Goal: Task Accomplishment & Management: Complete application form

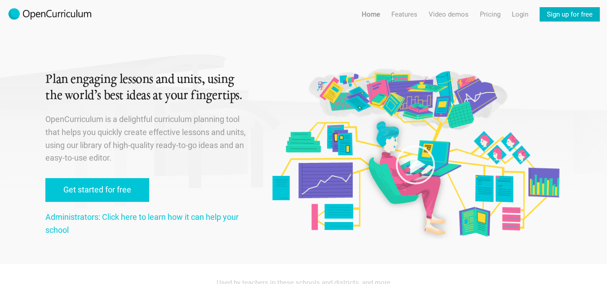
click at [560, 15] on link "Sign up for free" at bounding box center [569, 14] width 60 height 14
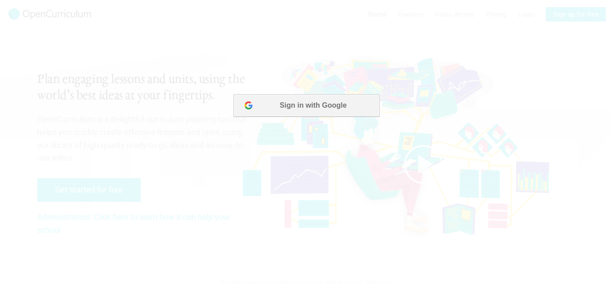
click at [283, 108] on button "Sign in with Google" at bounding box center [307, 105] width 146 height 22
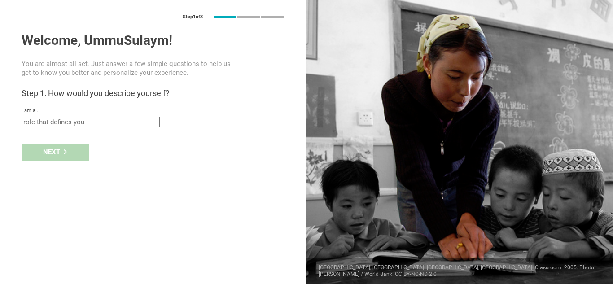
click at [78, 123] on input "text" at bounding box center [91, 122] width 138 height 11
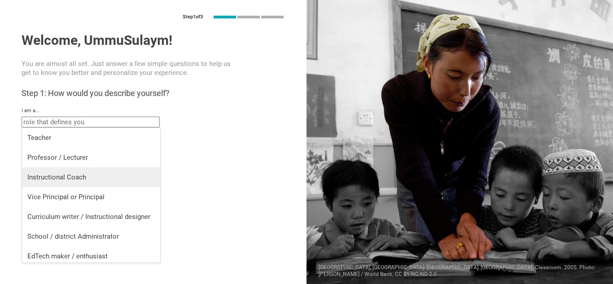
scroll to position [4, 0]
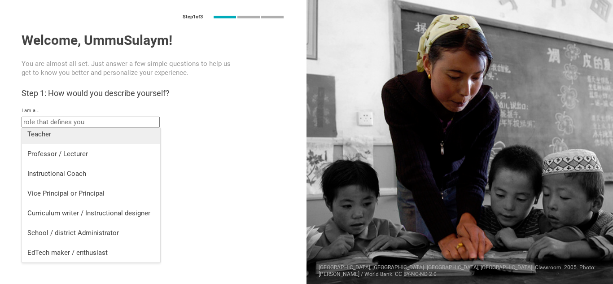
click at [65, 137] on div "Teacher" at bounding box center [91, 134] width 128 height 9
type input "Teacher"
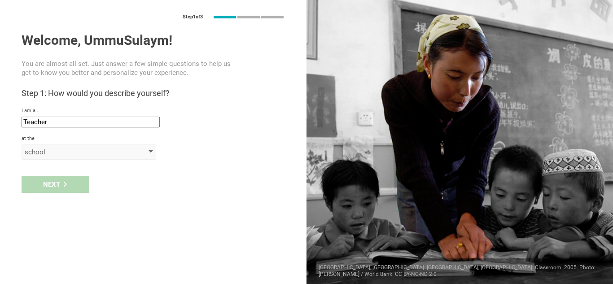
click at [151, 152] on div at bounding box center [151, 152] width 4 height 4
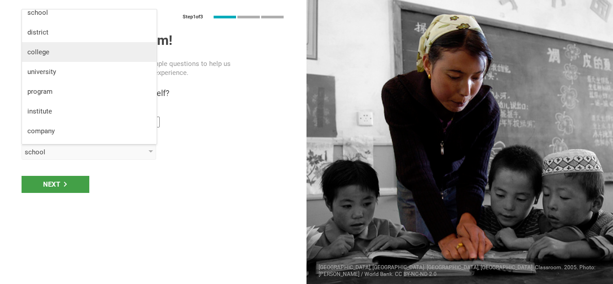
scroll to position [23, 0]
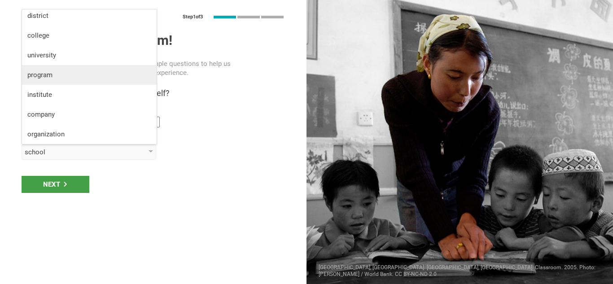
click at [94, 76] on div "program" at bounding box center [89, 75] width 124 height 9
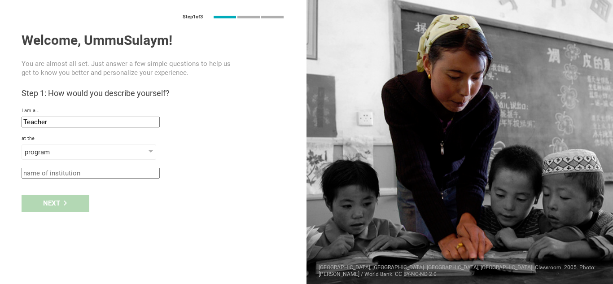
click at [93, 173] on input "text" at bounding box center [91, 173] width 138 height 11
type input "OmmSulaim Academy"
click at [53, 205] on div "Next" at bounding box center [56, 203] width 68 height 17
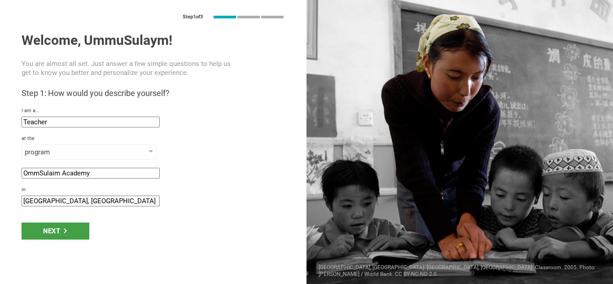
click at [44, 201] on input "[GEOGRAPHIC_DATA], [GEOGRAPHIC_DATA]" at bounding box center [91, 201] width 138 height 11
type input "[GEOGRAPHIC_DATA], [GEOGRAPHIC_DATA]"
click at [47, 237] on div "Next" at bounding box center [56, 231] width 68 height 17
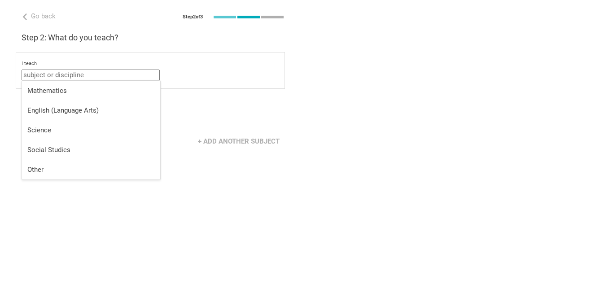
click at [97, 74] on input "text" at bounding box center [91, 75] width 138 height 11
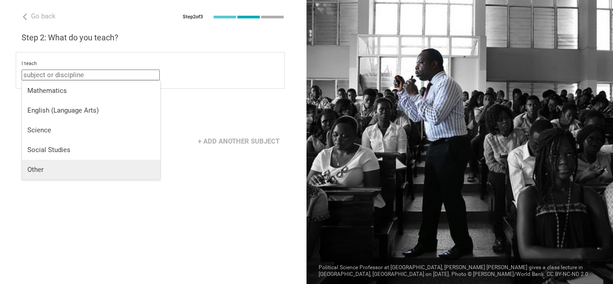
click at [45, 168] on div "Other" at bounding box center [91, 169] width 128 height 9
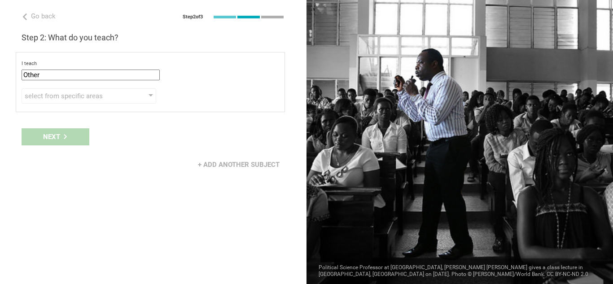
click at [70, 77] on input "Other" at bounding box center [91, 75] width 138 height 11
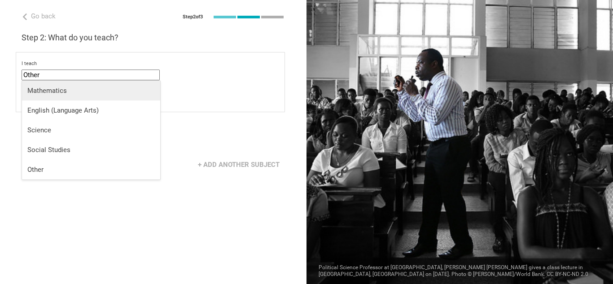
click at [68, 92] on div "Mathematics" at bounding box center [91, 90] width 128 height 9
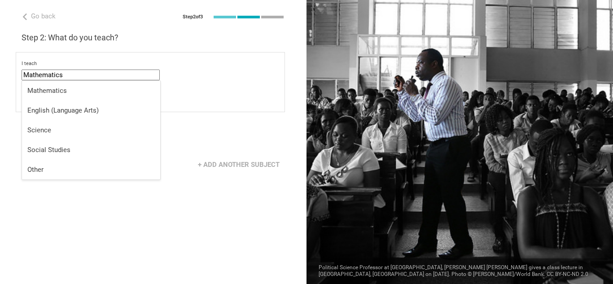
click at [70, 74] on input "Mathematics" at bounding box center [91, 75] width 138 height 11
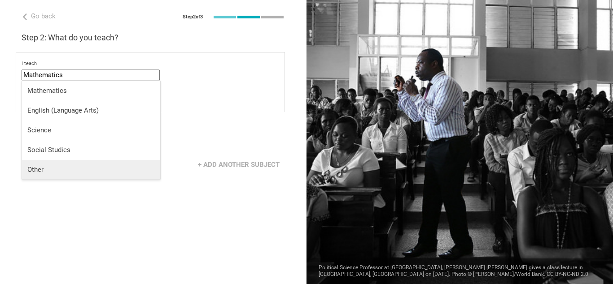
click at [55, 164] on li "Other" at bounding box center [91, 170] width 138 height 20
type input "Other"
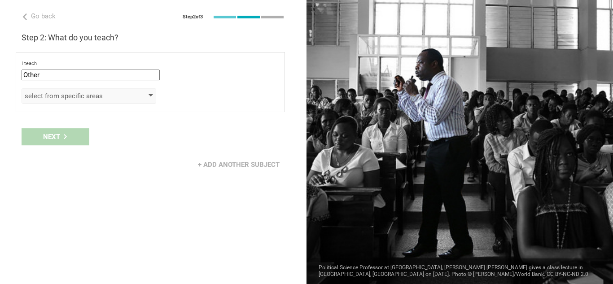
click at [85, 93] on div "select from specific areas" at bounding box center [76, 96] width 103 height 9
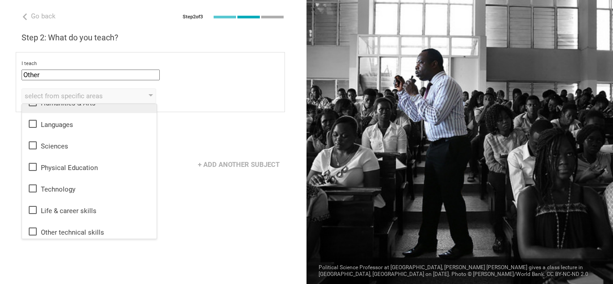
scroll to position [16, 0]
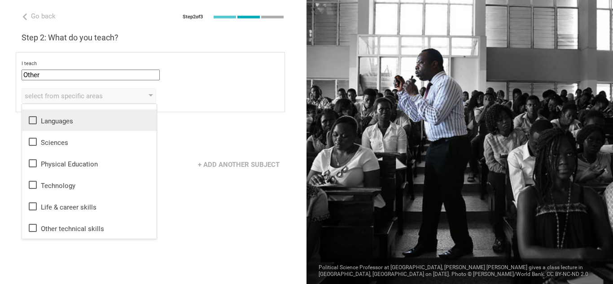
click at [35, 122] on icon at bounding box center [32, 120] width 11 height 11
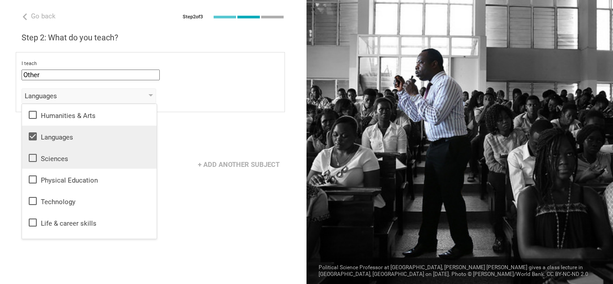
scroll to position [0, 0]
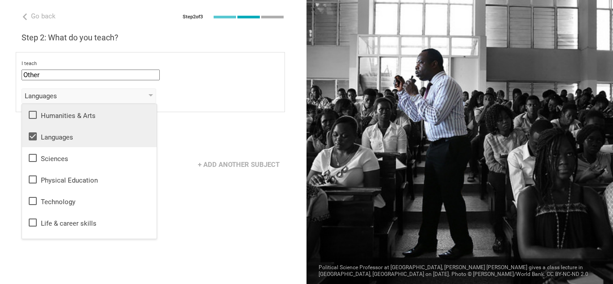
click at [35, 116] on icon at bounding box center [32, 115] width 11 height 11
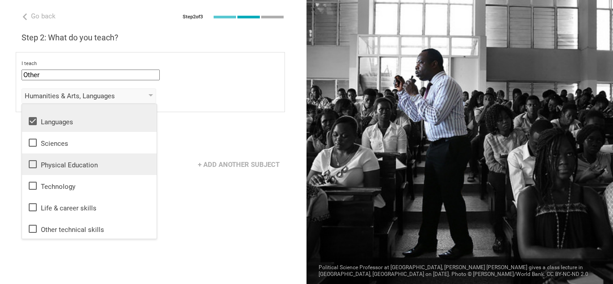
scroll to position [16, 0]
click at [216, 197] on div "Go back Step 2 of 3 Welcome, UmmuSulaym! You are almost all set. Just answer a …" at bounding box center [153, 142] width 307 height 284
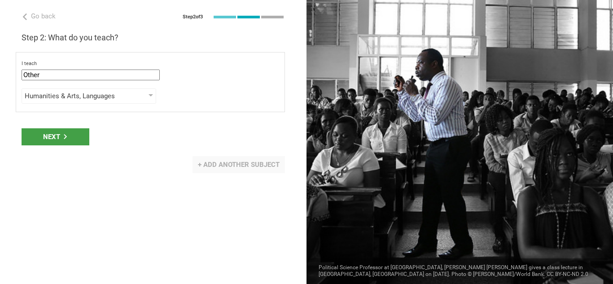
click at [199, 165] on div "+ Add another subject" at bounding box center [239, 164] width 93 height 17
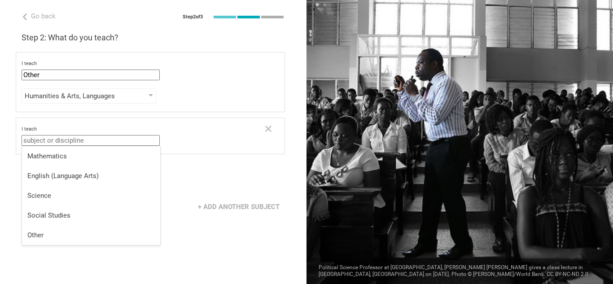
click at [127, 141] on input "text" at bounding box center [91, 140] width 138 height 11
click at [68, 160] on div "Mathematics" at bounding box center [91, 156] width 128 height 9
type input "Mathematics"
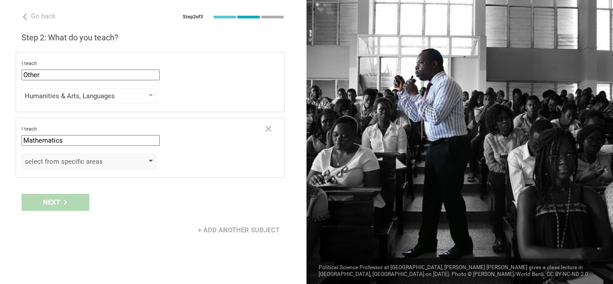
click at [152, 161] on div at bounding box center [151, 162] width 4 height 4
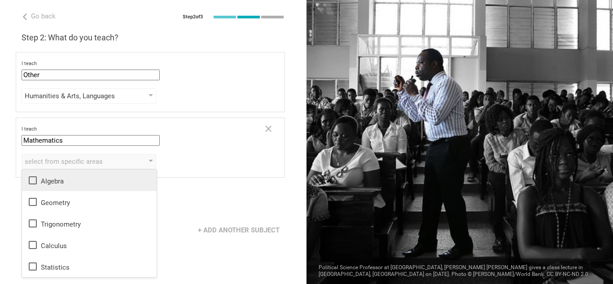
click at [33, 178] on icon at bounding box center [32, 180] width 11 height 11
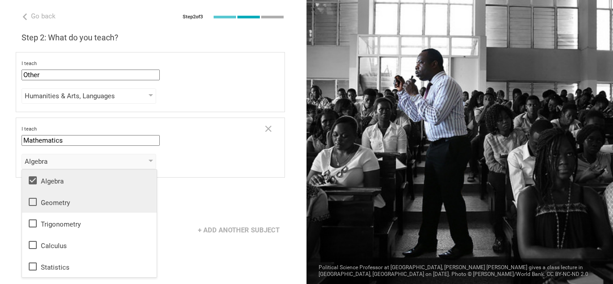
click at [33, 202] on icon at bounding box center [32, 202] width 11 height 11
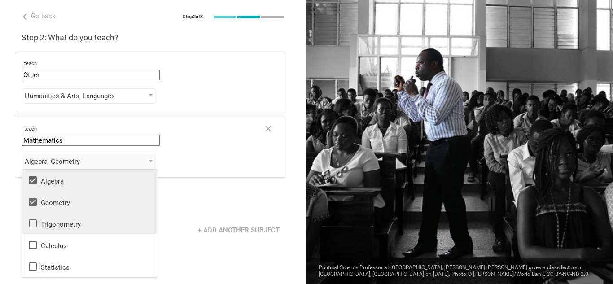
drag, startPoint x: 37, startPoint y: 222, endPoint x: 34, endPoint y: 232, distance: 10.1
click at [37, 227] on icon at bounding box center [32, 223] width 11 height 11
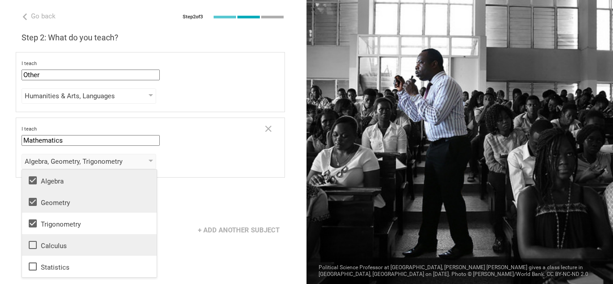
click at [33, 244] on icon at bounding box center [32, 245] width 11 height 11
click at [206, 196] on div "Next" at bounding box center [153, 203] width 307 height 28
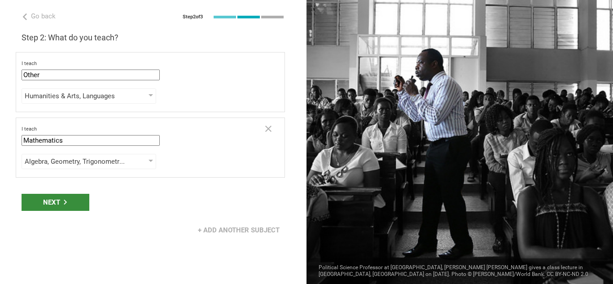
click at [57, 205] on div "Next" at bounding box center [56, 202] width 68 height 17
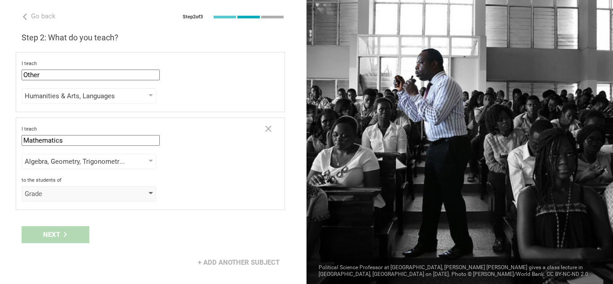
click at [150, 192] on div at bounding box center [151, 194] width 4 height 4
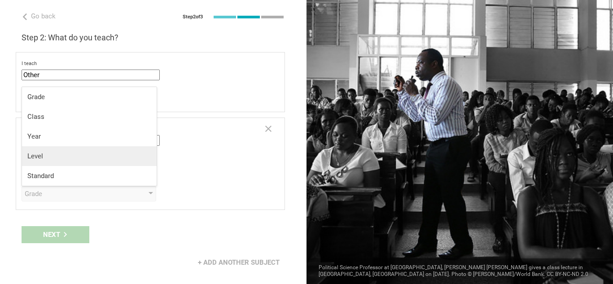
click at [73, 157] on div "Level" at bounding box center [89, 156] width 124 height 9
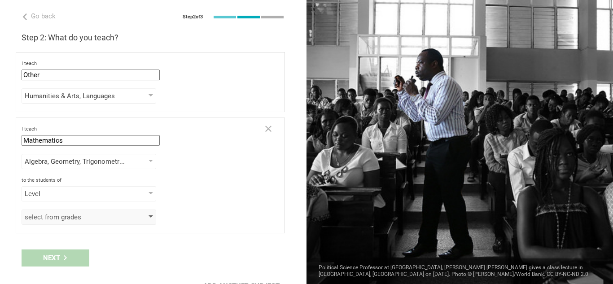
click at [148, 218] on div "select from grades" at bounding box center [89, 217] width 135 height 15
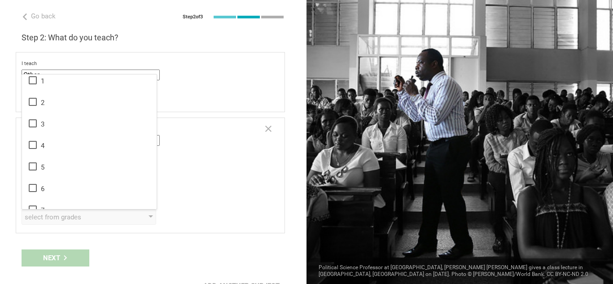
scroll to position [0, 0]
click at [236, 93] on div "Humanities & Arts, Languages Humanities & Arts Languages Sciences Physical Educ…" at bounding box center [151, 95] width 258 height 15
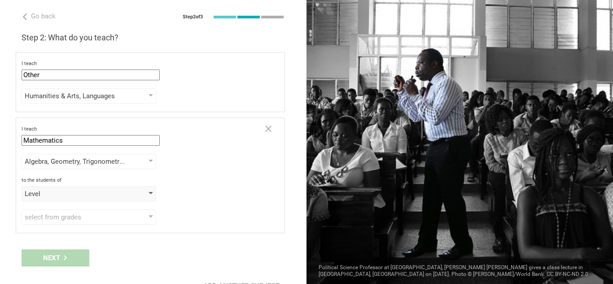
click at [149, 192] on div "Level" at bounding box center [89, 193] width 135 height 15
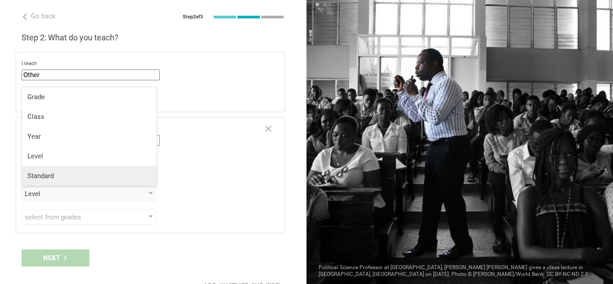
click at [104, 176] on div "Standard" at bounding box center [89, 176] width 124 height 9
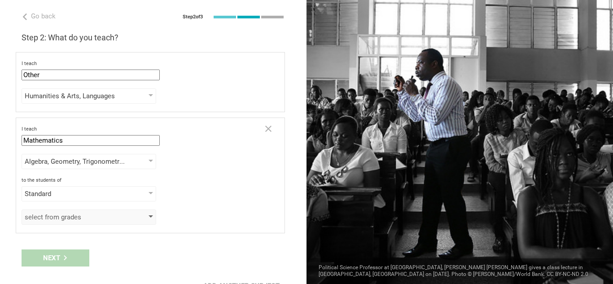
click at [145, 217] on div "select from grades" at bounding box center [89, 217] width 135 height 15
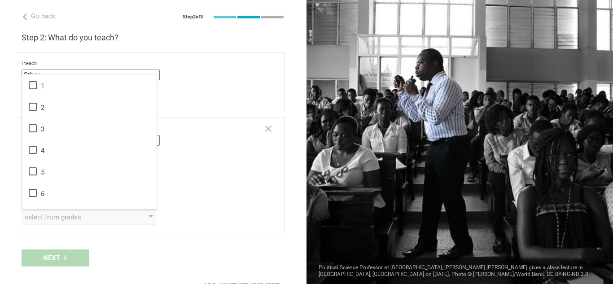
click at [181, 186] on div "Standard Grade Class Year Level Standard" at bounding box center [151, 193] width 258 height 15
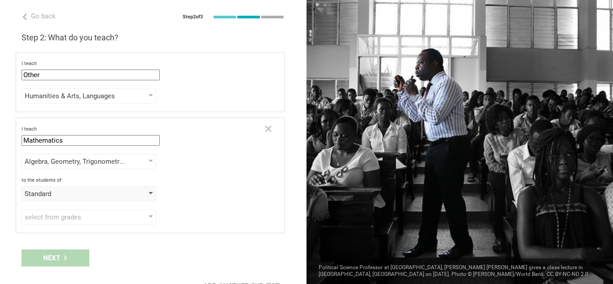
click at [149, 195] on div at bounding box center [151, 194] width 4 height 4
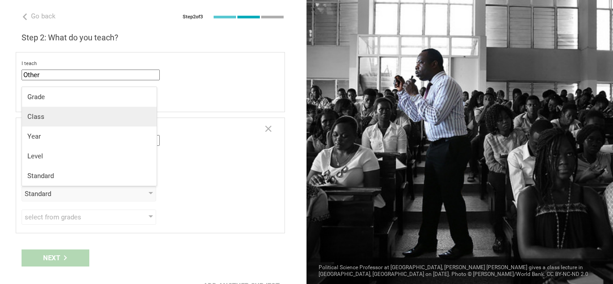
click at [103, 119] on div "Class" at bounding box center [89, 116] width 124 height 9
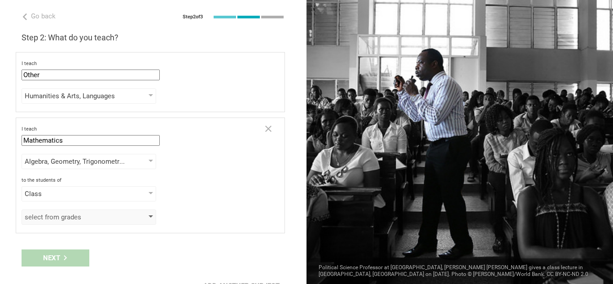
click at [145, 215] on div "select from grades" at bounding box center [89, 217] width 135 height 15
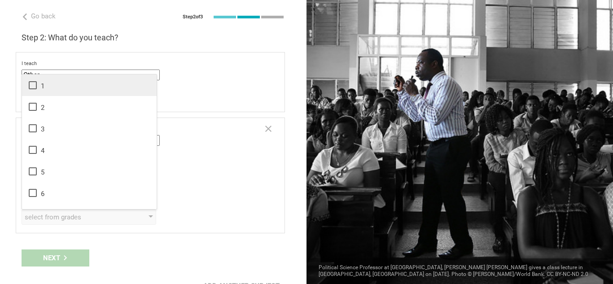
click at [33, 88] on icon at bounding box center [32, 85] width 11 height 11
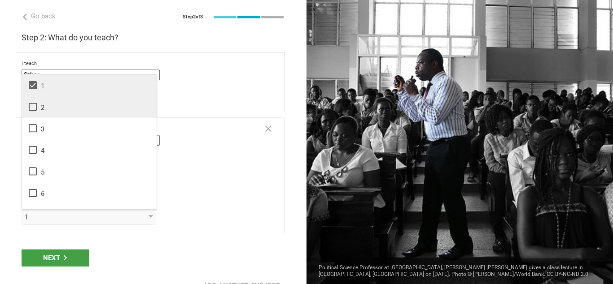
click at [33, 110] on icon at bounding box center [33, 107] width 8 height 8
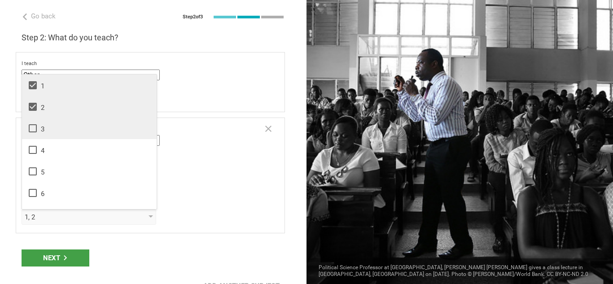
click at [33, 127] on icon at bounding box center [32, 128] width 11 height 11
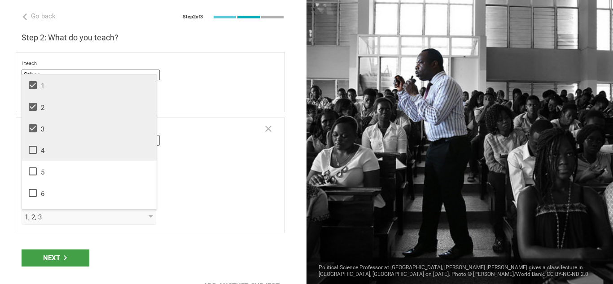
click at [34, 145] on icon at bounding box center [32, 150] width 11 height 11
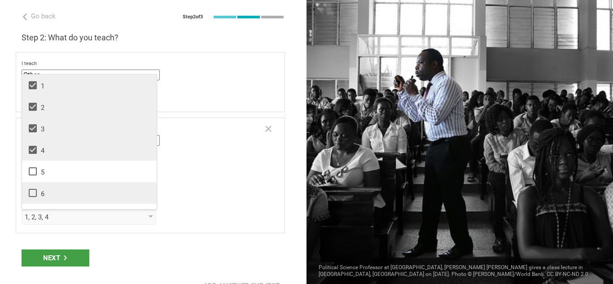
drag, startPoint x: 30, startPoint y: 169, endPoint x: 32, endPoint y: 185, distance: 15.5
click at [30, 170] on icon at bounding box center [33, 171] width 8 height 8
drag, startPoint x: 33, startPoint y: 195, endPoint x: 39, endPoint y: 191, distance: 6.5
click at [33, 194] on icon at bounding box center [32, 193] width 11 height 11
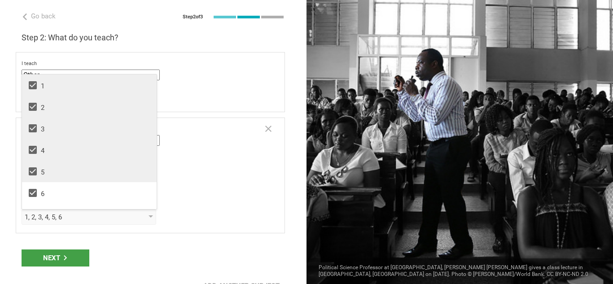
scroll to position [145, 0]
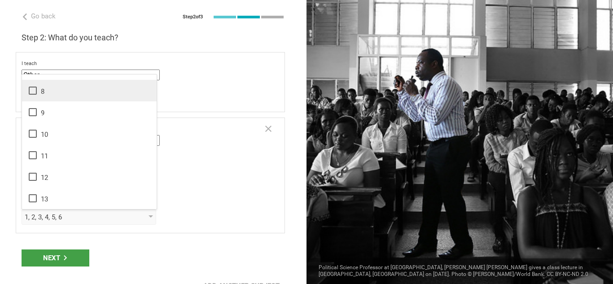
drag, startPoint x: 37, startPoint y: 92, endPoint x: 35, endPoint y: 120, distance: 27.9
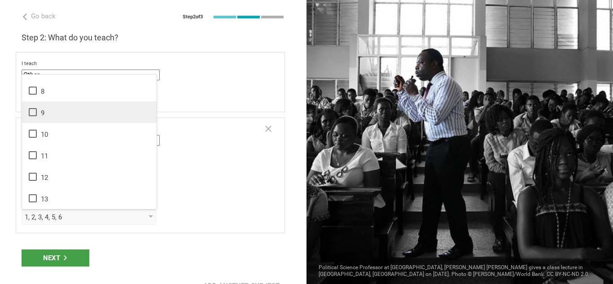
click at [37, 93] on icon at bounding box center [33, 91] width 8 height 8
click at [35, 120] on li "9" at bounding box center [89, 112] width 135 height 22
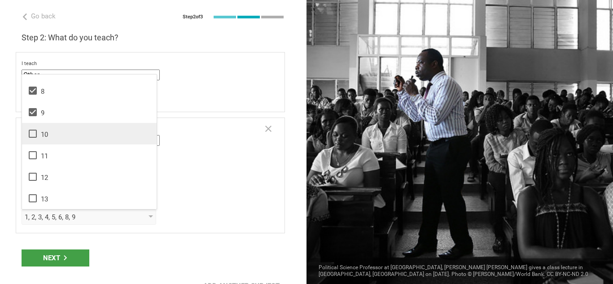
click at [34, 132] on icon at bounding box center [32, 133] width 11 height 11
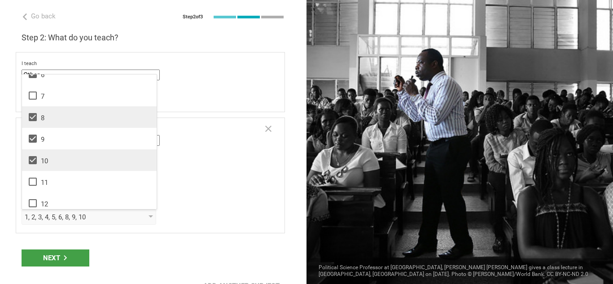
scroll to position [108, 0]
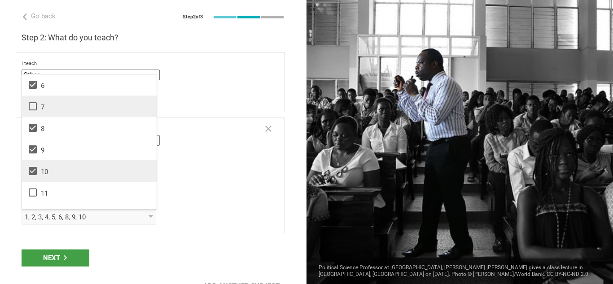
click at [34, 107] on icon at bounding box center [32, 106] width 11 height 11
click at [63, 259] on icon at bounding box center [65, 258] width 5 height 5
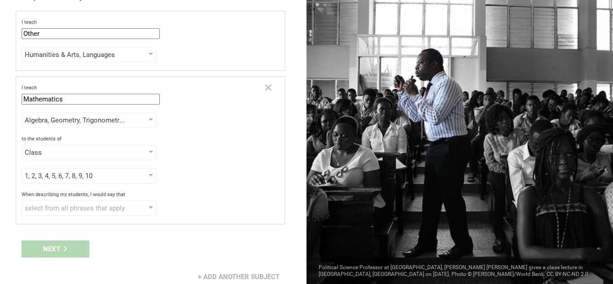
scroll to position [48, 0]
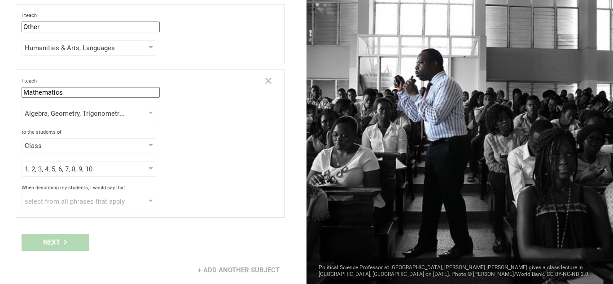
click at [57, 248] on div "Next" at bounding box center [153, 243] width 307 height 28
click at [57, 247] on div "Next" at bounding box center [153, 243] width 307 height 28
click at [263, 79] on icon at bounding box center [268, 80] width 11 height 11
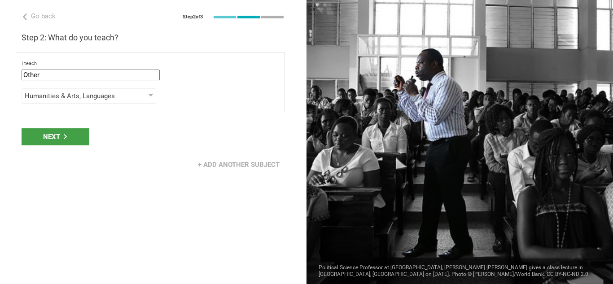
scroll to position [0, 0]
click at [53, 131] on div "Next" at bounding box center [56, 136] width 68 height 17
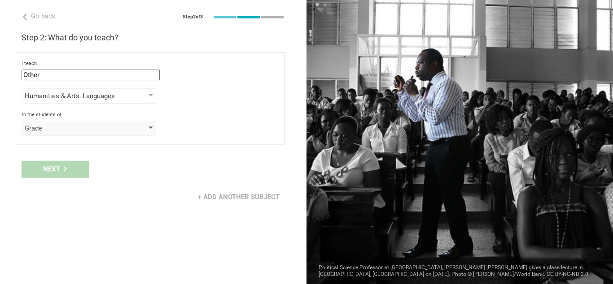
click at [152, 128] on div at bounding box center [151, 129] width 4 height 4
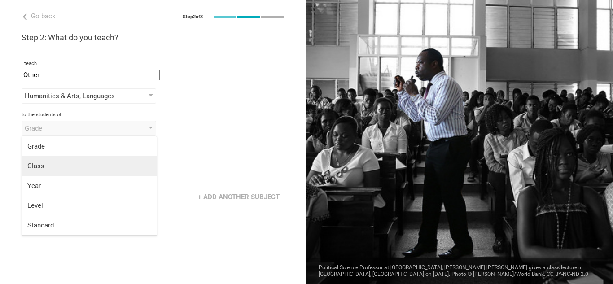
click at [90, 169] on div "Class" at bounding box center [89, 166] width 124 height 9
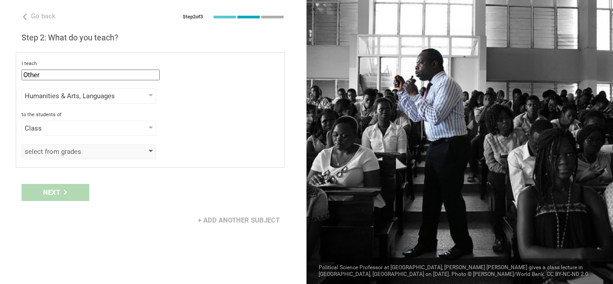
click at [149, 150] on div "select from grades" at bounding box center [89, 151] width 135 height 15
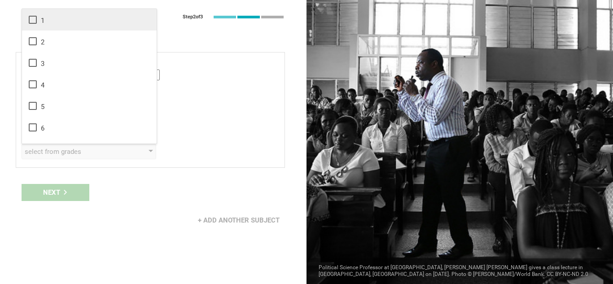
click at [34, 18] on icon at bounding box center [32, 19] width 11 height 11
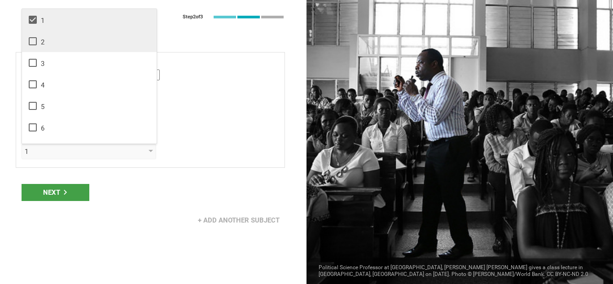
click at [35, 41] on icon at bounding box center [32, 41] width 11 height 11
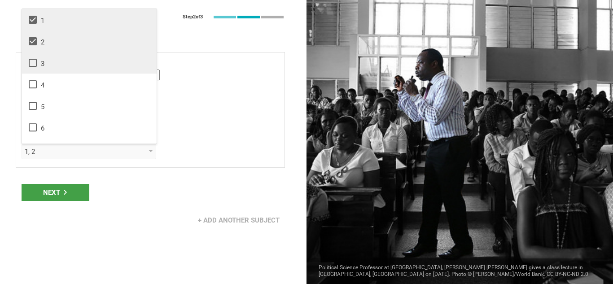
click at [35, 64] on icon at bounding box center [32, 62] width 11 height 11
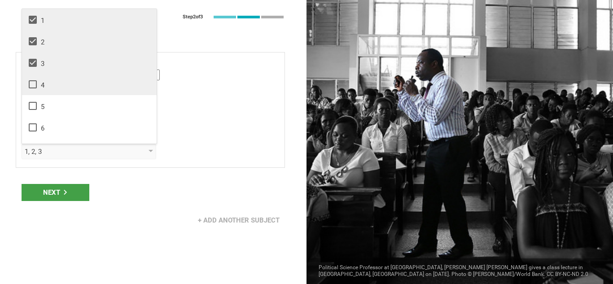
click at [34, 87] on icon at bounding box center [32, 84] width 11 height 11
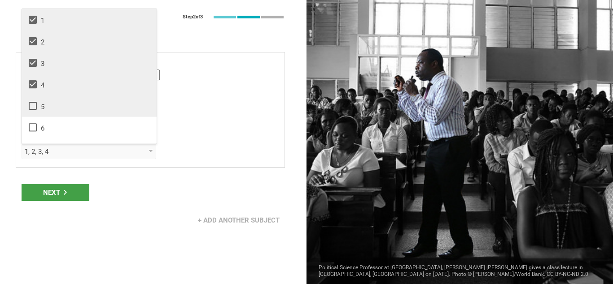
click at [35, 106] on icon at bounding box center [32, 106] width 11 height 11
click at [50, 194] on div "Next" at bounding box center [56, 192] width 68 height 17
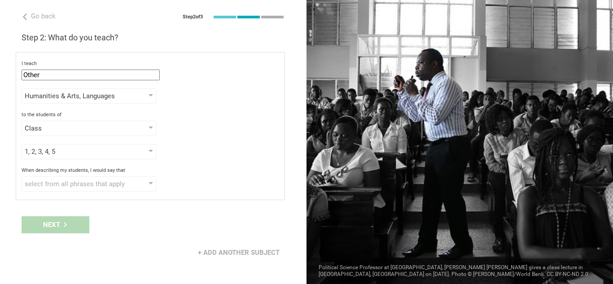
drag, startPoint x: 592, startPoint y: 0, endPoint x: 183, endPoint y: 212, distance: 460.5
click at [183, 212] on div "Next" at bounding box center [153, 225] width 307 height 28
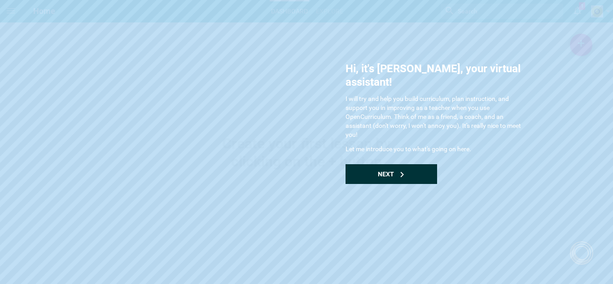
click at [394, 171] on span "Next" at bounding box center [386, 174] width 16 height 7
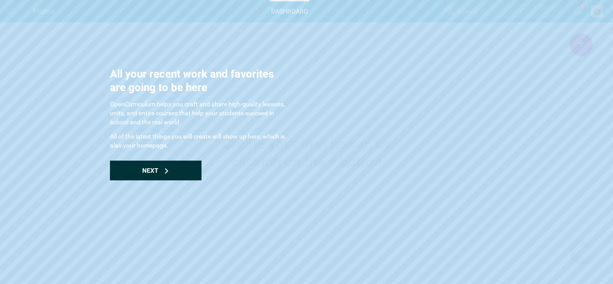
click at [152, 171] on span "Next" at bounding box center [150, 170] width 16 height 7
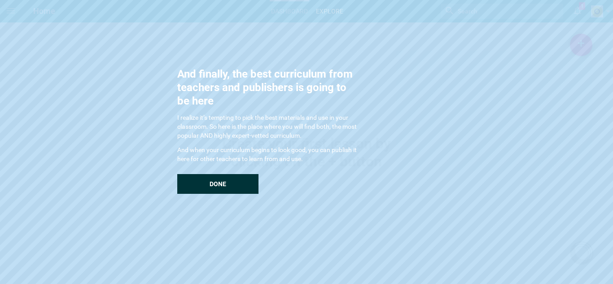
click at [230, 182] on div "Done" at bounding box center [217, 184] width 81 height 20
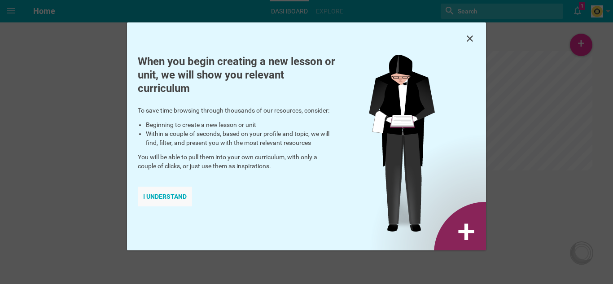
click at [159, 194] on div "I understand" at bounding box center [165, 197] width 54 height 20
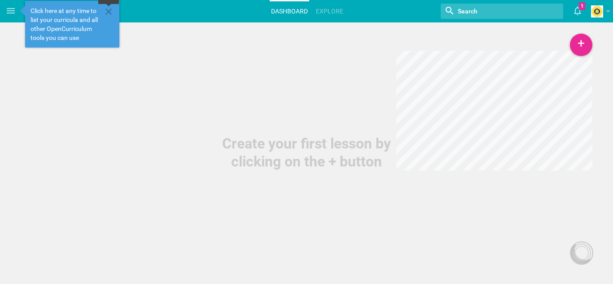
click at [108, 11] on icon at bounding box center [109, 12] width 6 height 6
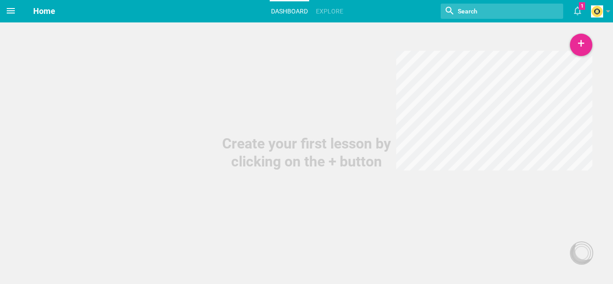
click at [9, 13] on icon at bounding box center [11, 10] width 8 height 5
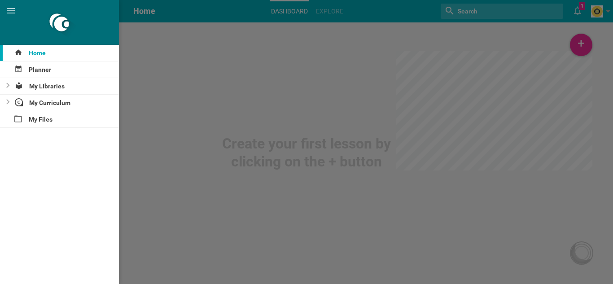
drag, startPoint x: 207, startPoint y: 63, endPoint x: 217, endPoint y: 63, distance: 9.4
click at [211, 63] on div at bounding box center [306, 142] width 613 height 284
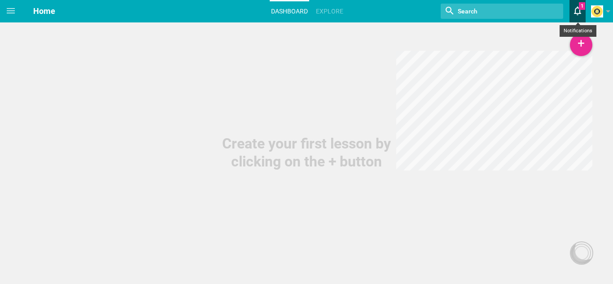
click at [580, 16] on icon at bounding box center [578, 11] width 16 height 22
click at [580, 40] on div "+" at bounding box center [581, 45] width 22 height 22
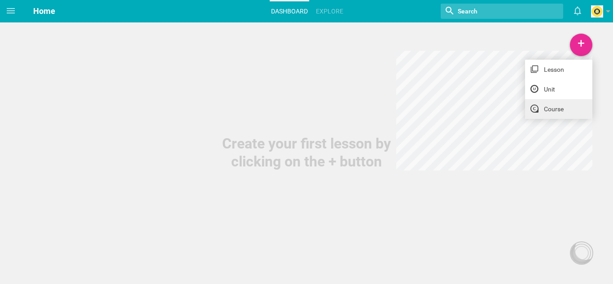
click at [548, 113] on link "Course" at bounding box center [558, 109] width 67 height 20
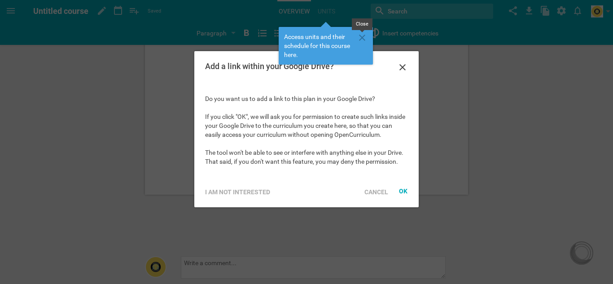
click at [361, 37] on icon at bounding box center [362, 38] width 6 height 6
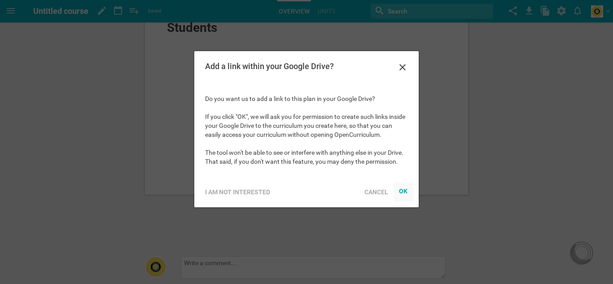
click at [407, 190] on div "OK" at bounding box center [403, 191] width 9 height 7
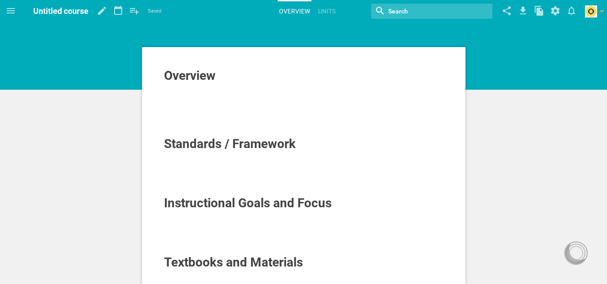
click at [232, 76] on div "Overview" at bounding box center [304, 76] width 280 height 14
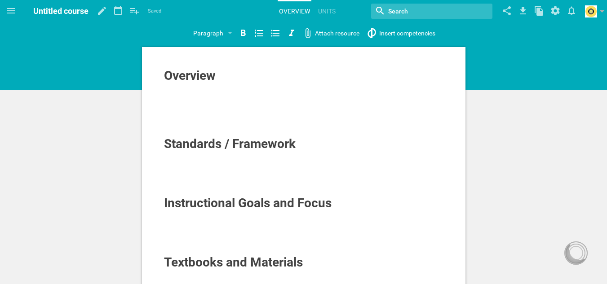
click at [223, 105] on div at bounding box center [304, 105] width 280 height 9
click at [577, 247] on div at bounding box center [576, 253] width 14 height 14
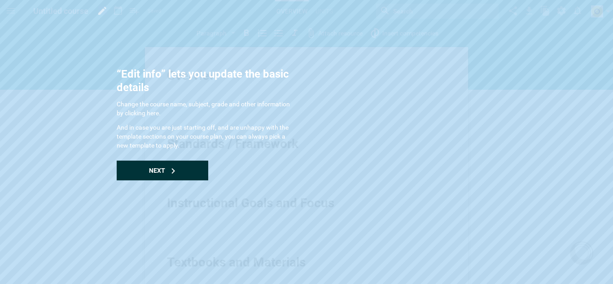
click at [191, 172] on div "Next" at bounding box center [163, 171] width 92 height 20
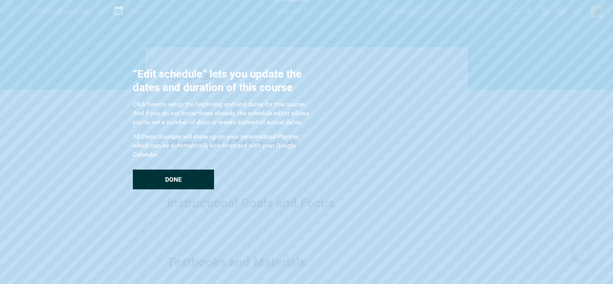
click at [191, 172] on div "Done" at bounding box center [173, 180] width 81 height 20
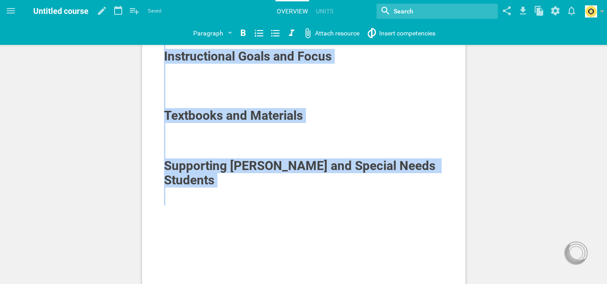
scroll to position [167, 0]
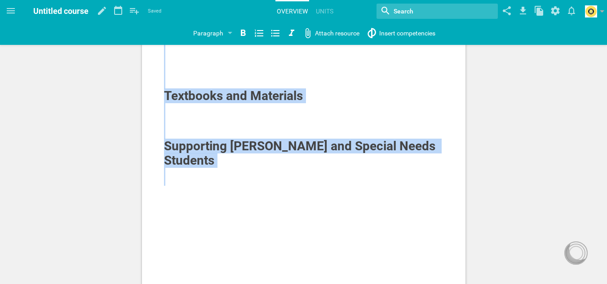
drag, startPoint x: 164, startPoint y: 76, endPoint x: 352, endPoint y: 241, distance: 249.8
click at [352, 241] on div "Overview Standards / Framework Instructional Goals and Focus Textbooks and Mate…" at bounding box center [303, 104] width 323 height 447
copy div "Overview Standards / Framework Instructional Goals and Focus Textbooks and Mate…"
